Goal: Share content

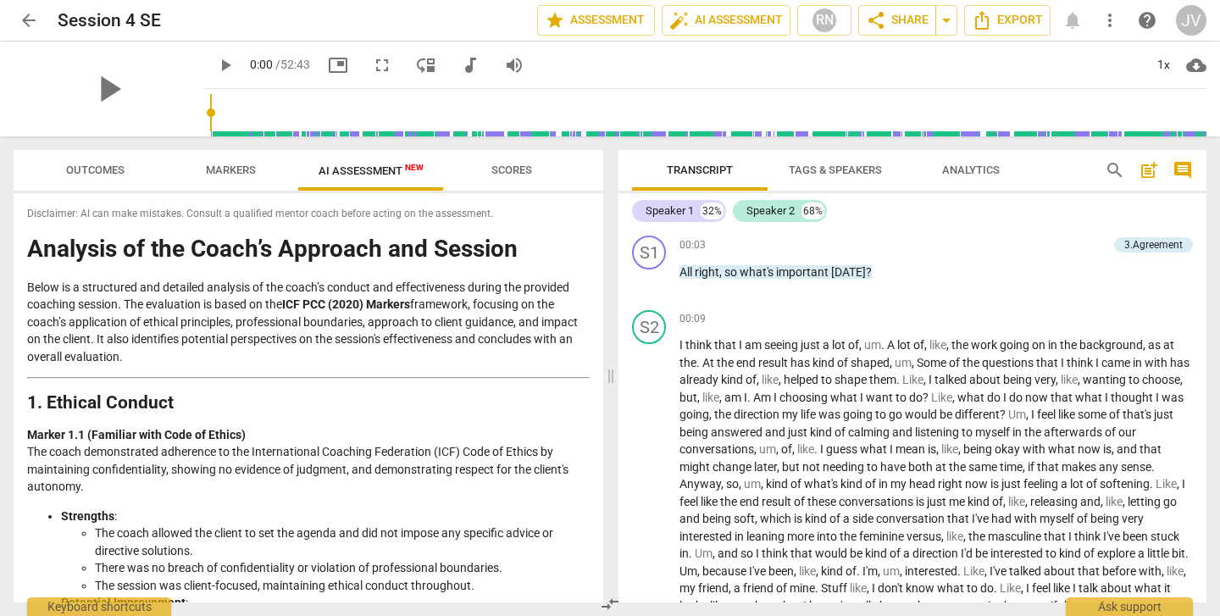
scroll to position [35, 0]
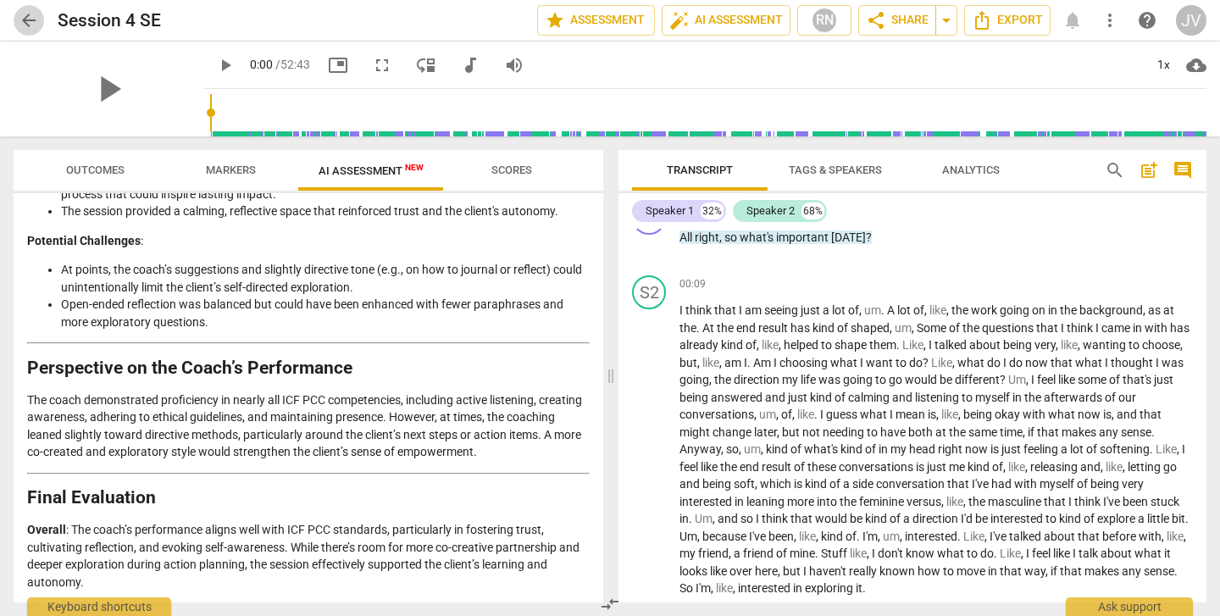
click at [36, 19] on span "arrow_back" at bounding box center [29, 20] width 20 height 20
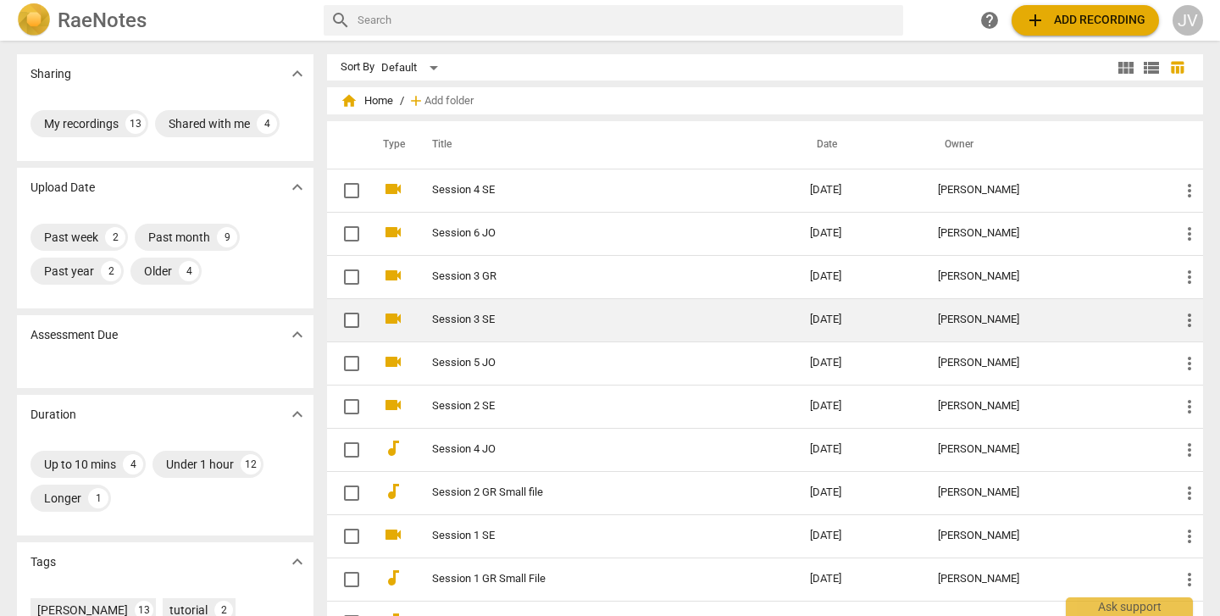
click at [567, 314] on link "Session 3 SE" at bounding box center [590, 319] width 317 height 13
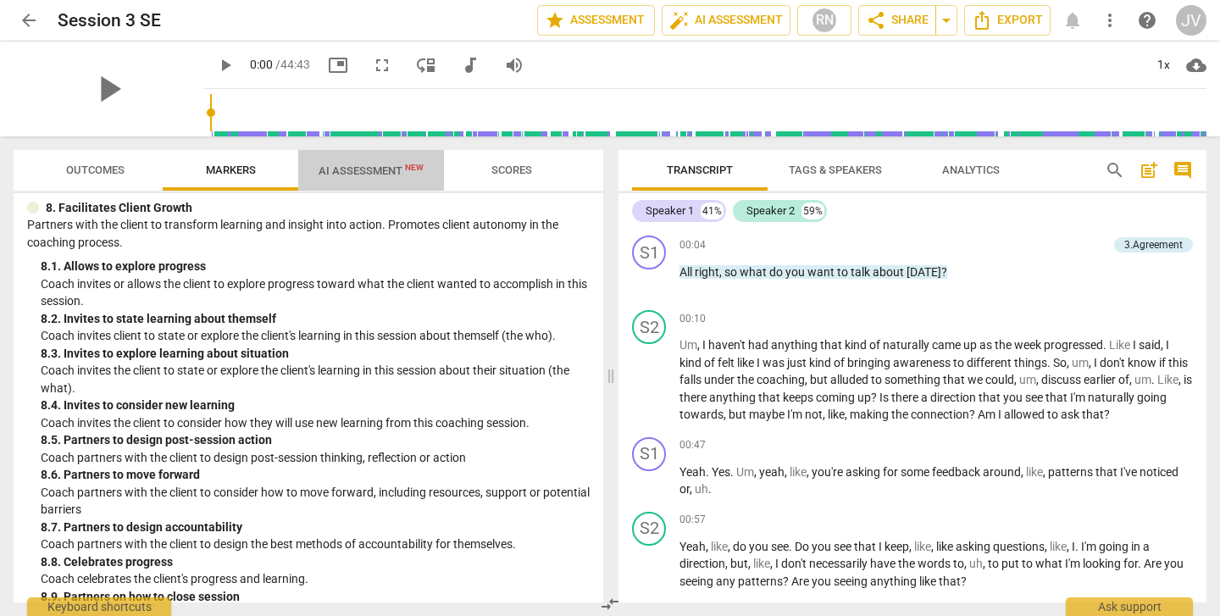
click at [367, 167] on span "AI Assessment New" at bounding box center [370, 170] width 105 height 13
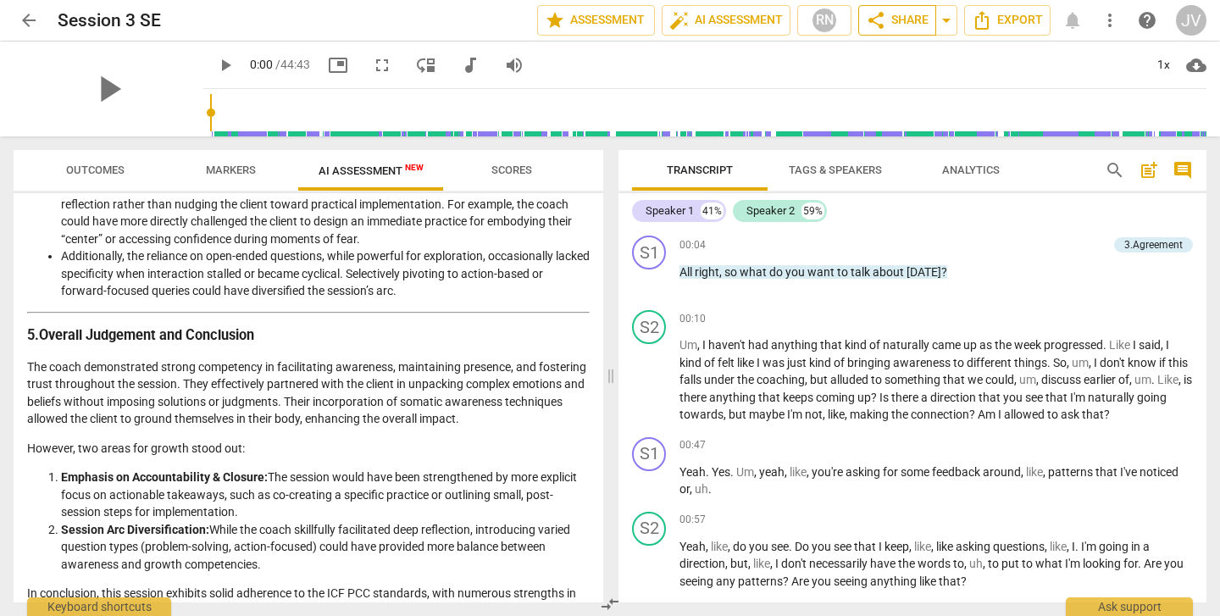
click at [924, 14] on span "share Share" at bounding box center [897, 20] width 63 height 20
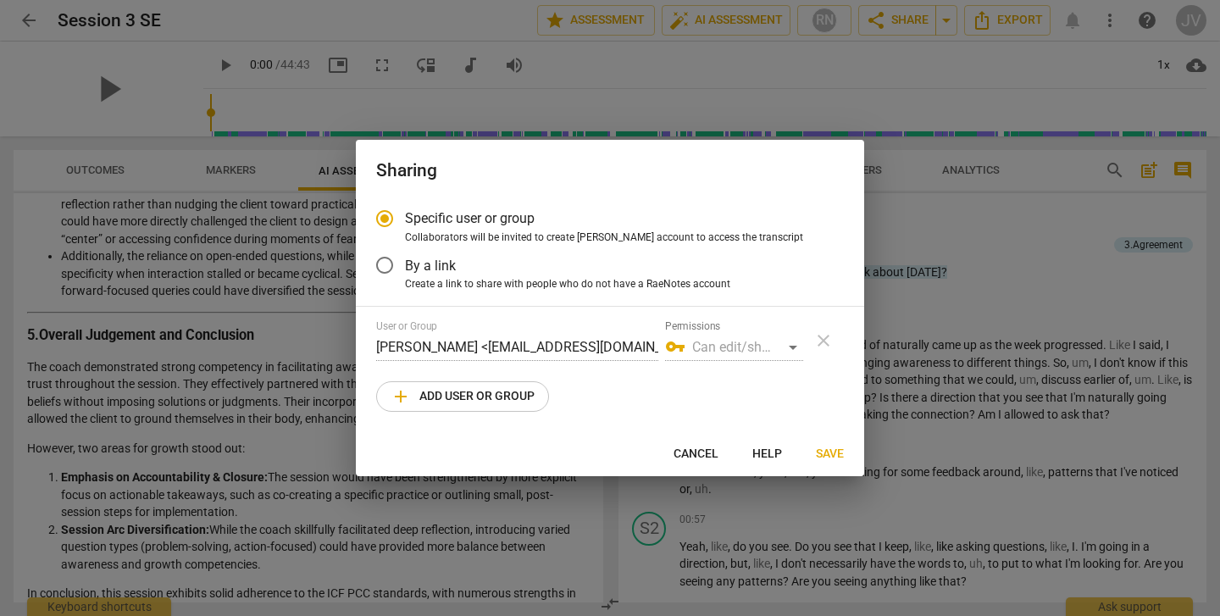
click at [412, 398] on span "add Add user or group" at bounding box center [462, 396] width 144 height 20
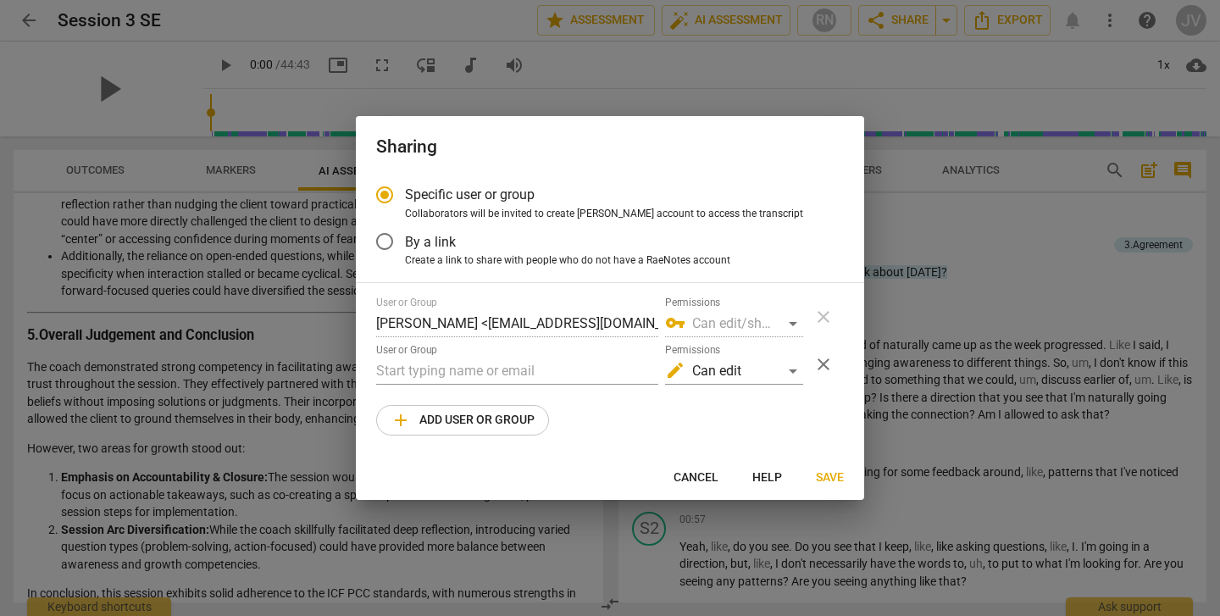
radio input "false"
click at [402, 374] on input "text" at bounding box center [517, 370] width 282 height 27
paste input "[PERSON_NAME][EMAIL_ADDRESS][DOMAIN_NAME]"
type input "[PERSON_NAME][EMAIL_ADDRESS][DOMAIN_NAME]"
click at [825, 481] on span "Save" at bounding box center [830, 477] width 28 height 17
